Goal: Information Seeking & Learning: Learn about a topic

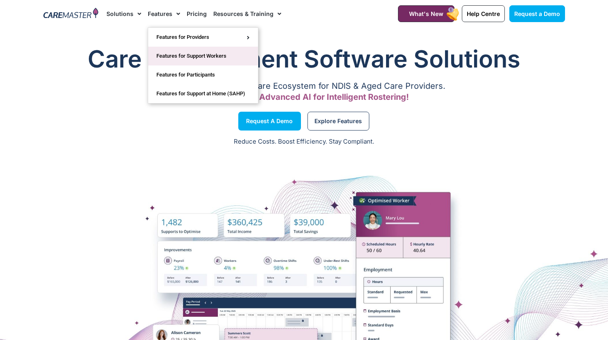
click at [163, 52] on link "Features for Support Workers" at bounding box center [203, 56] width 110 height 19
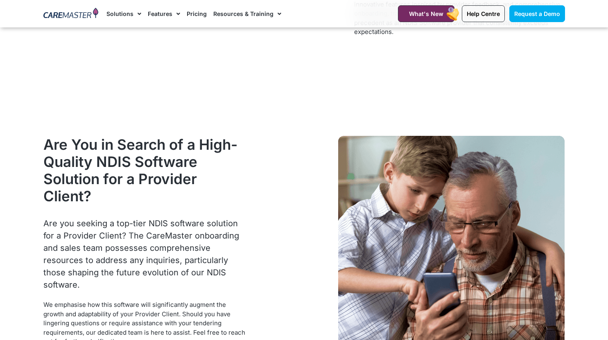
scroll to position [1012, 0]
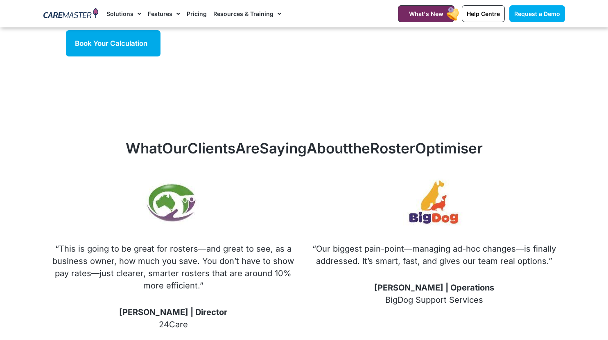
scroll to position [889, 0]
